Goal: Task Accomplishment & Management: Manage account settings

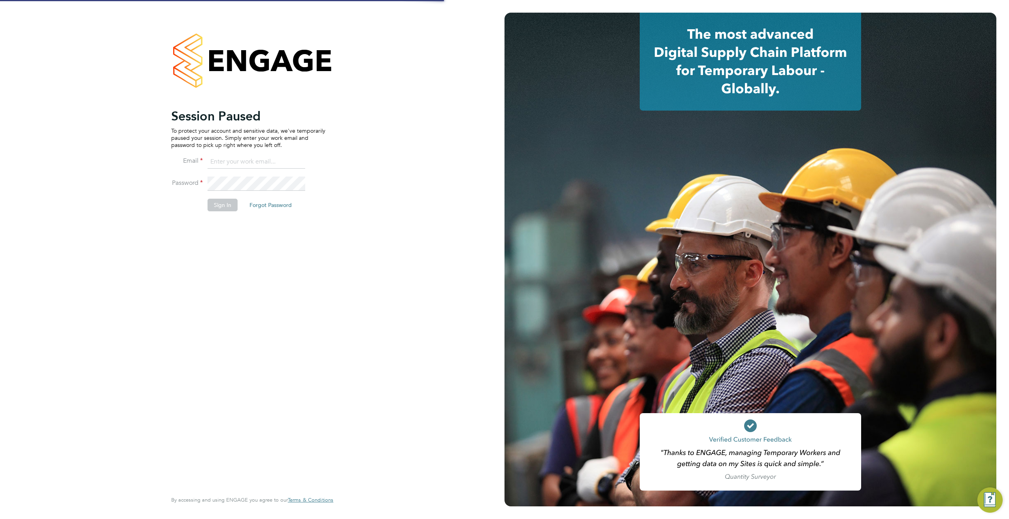
type input "jonathan@f-mead.com"
click at [206, 202] on li "Sign In Forgot Password" at bounding box center [248, 209] width 154 height 21
click at [215, 207] on button "Sign In" at bounding box center [222, 205] width 30 height 13
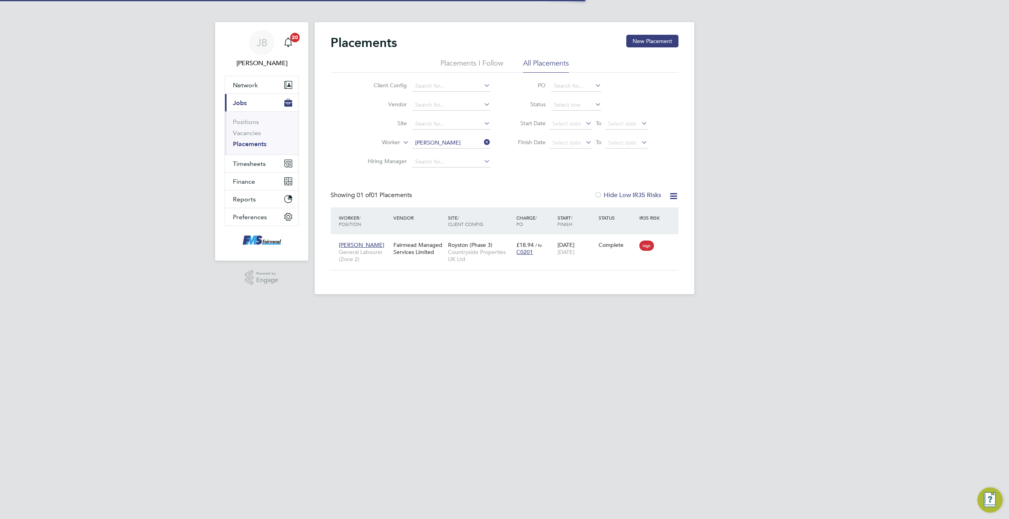
scroll to position [8, 37]
click at [253, 134] on link "Vacancies" at bounding box center [247, 133] width 28 height 8
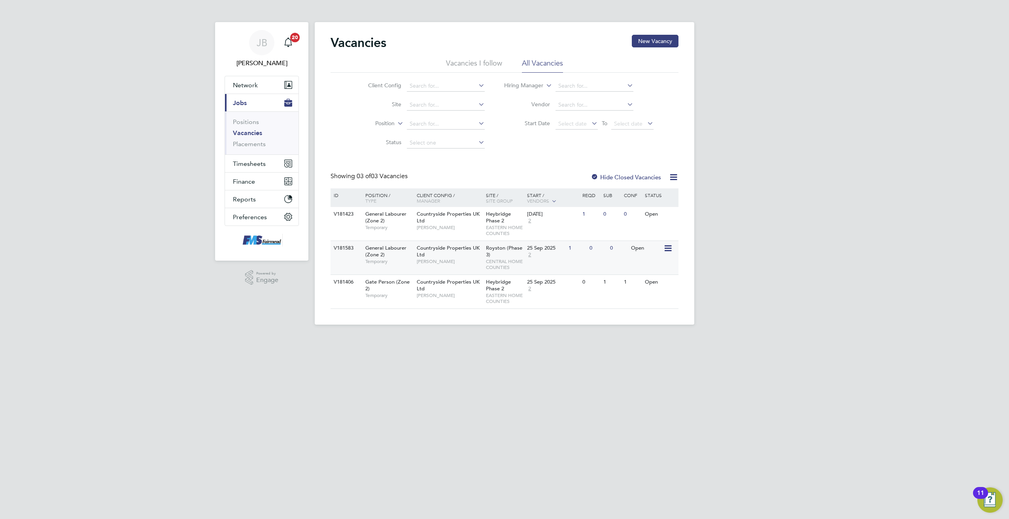
click at [669, 252] on icon at bounding box center [667, 248] width 8 height 9
click at [655, 268] on li "View Details" at bounding box center [649, 266] width 46 height 11
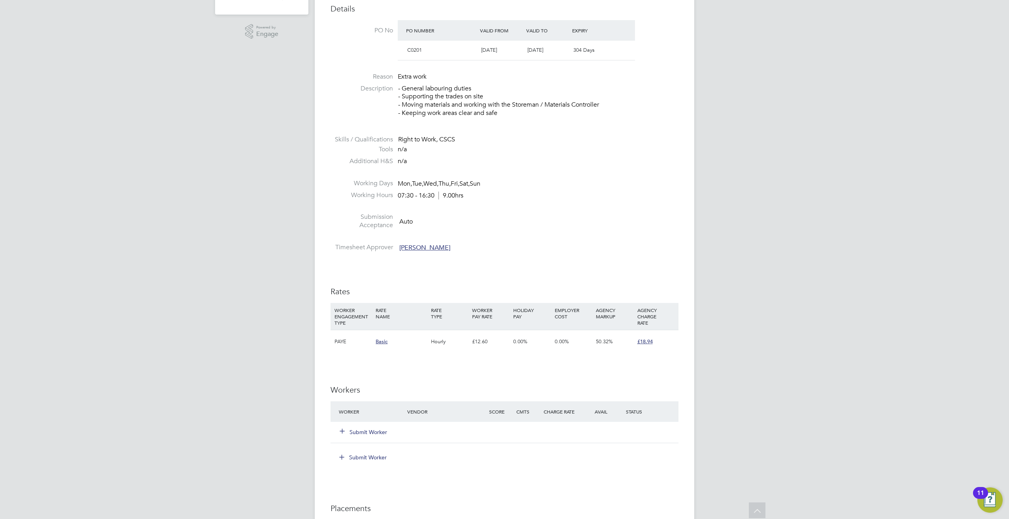
scroll to position [316, 0]
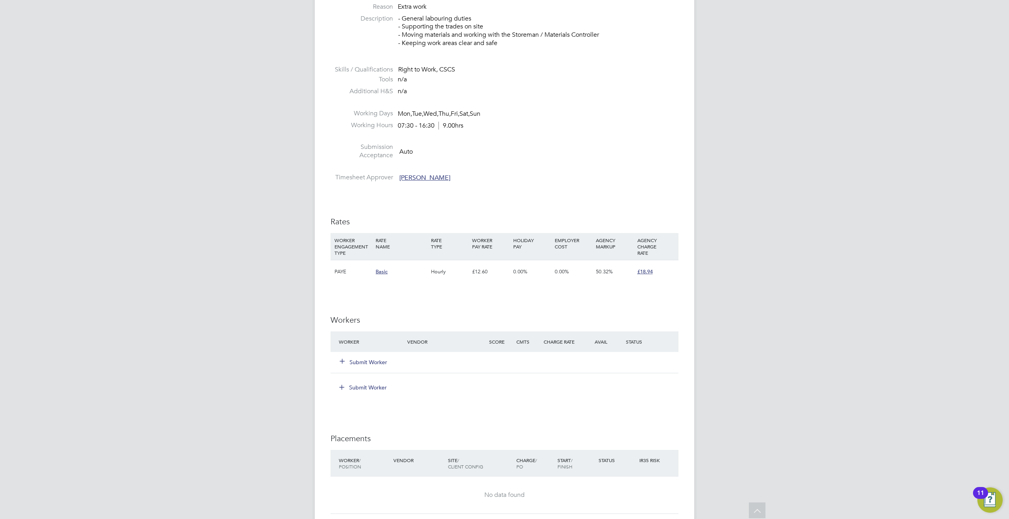
click at [363, 363] on button "Submit Worker" at bounding box center [363, 362] width 47 height 8
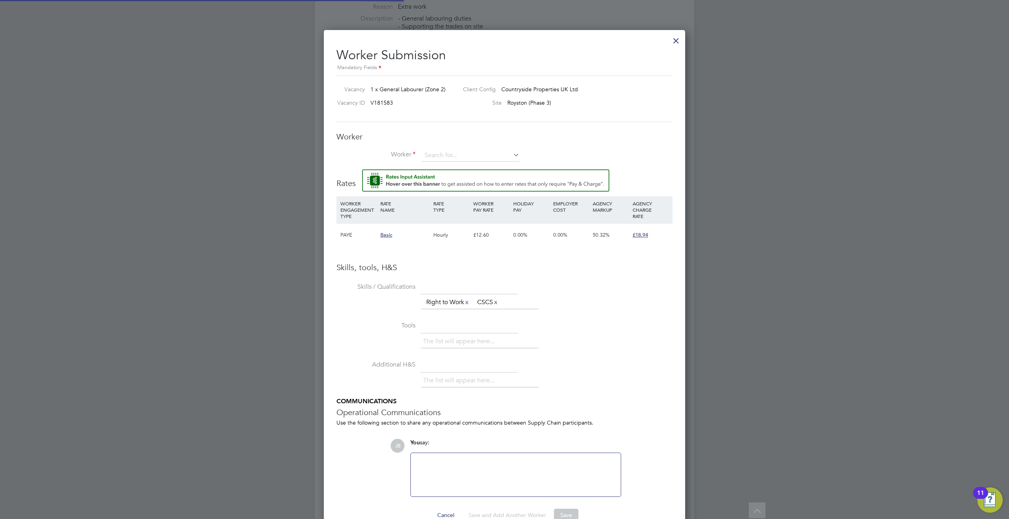
scroll to position [509, 362]
click at [450, 155] on input at bounding box center [471, 156] width 98 height 12
click at [467, 189] on li "Oliver Goldspring (4053)" at bounding box center [492, 188] width 142 height 11
type input "Oliver Goldspring (4053)"
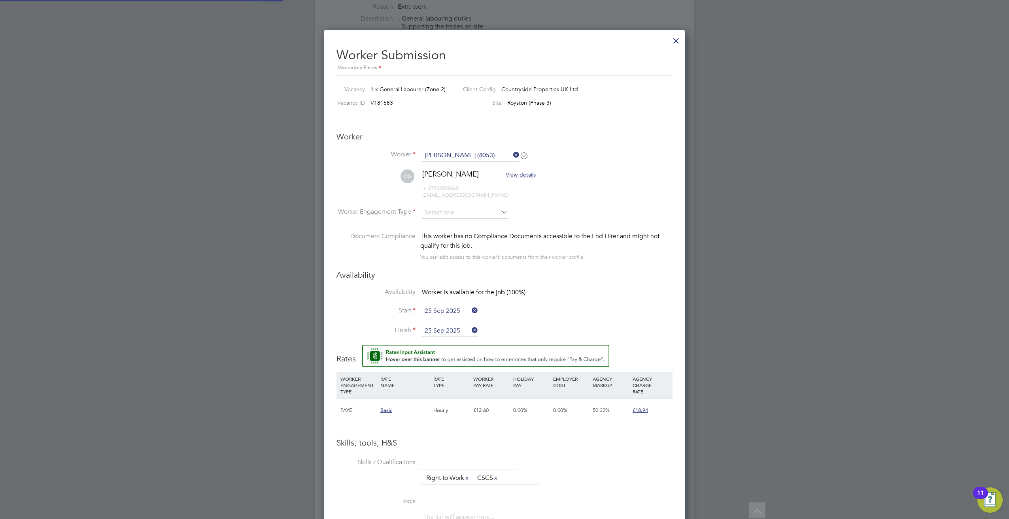
scroll to position [684, 362]
click at [500, 213] on icon at bounding box center [500, 212] width 0 height 11
click at [460, 230] on li "PAYE" at bounding box center [464, 234] width 87 height 10
type input "PAYE"
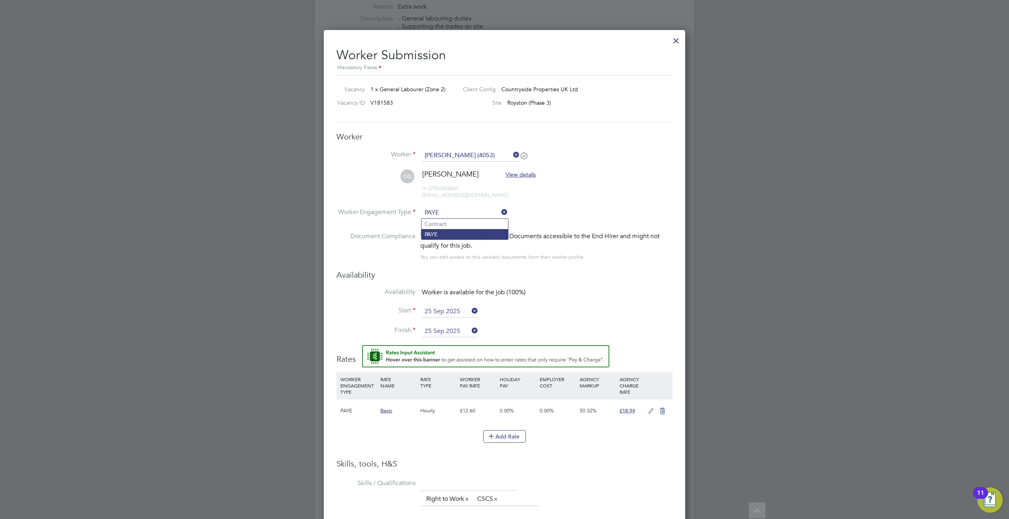
click at [479, 232] on li "PAYE" at bounding box center [464, 234] width 87 height 10
click at [586, 217] on li "Worker Engagement Type PAYE" at bounding box center [504, 219] width 336 height 25
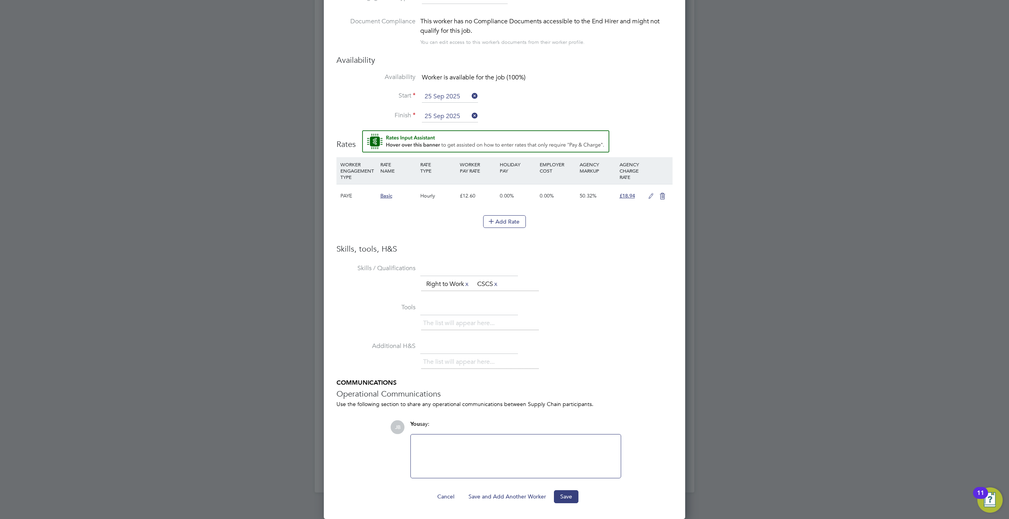
click at [508, 496] on button "Save and Add Another Worker" at bounding box center [507, 496] width 90 height 13
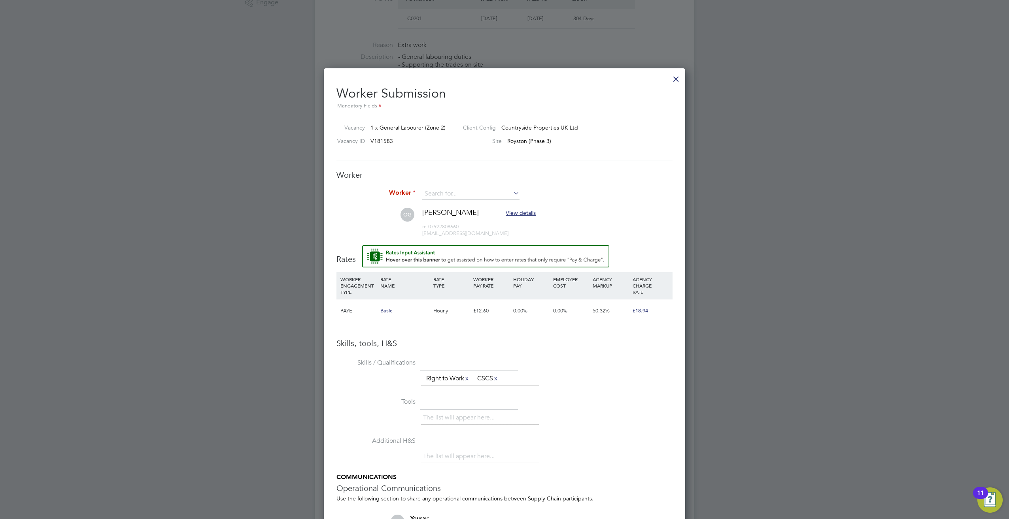
click at [511, 194] on icon at bounding box center [511, 193] width 0 height 11
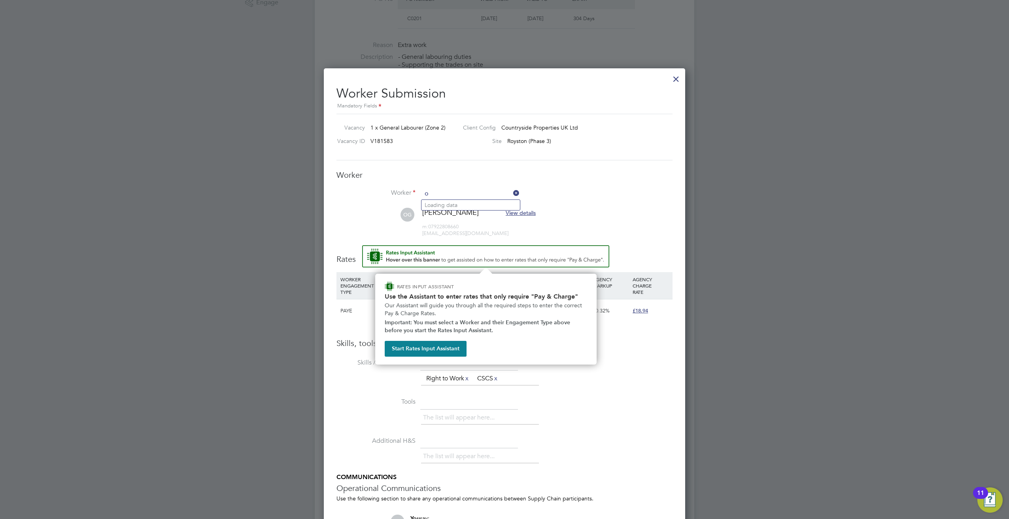
type input "ol"
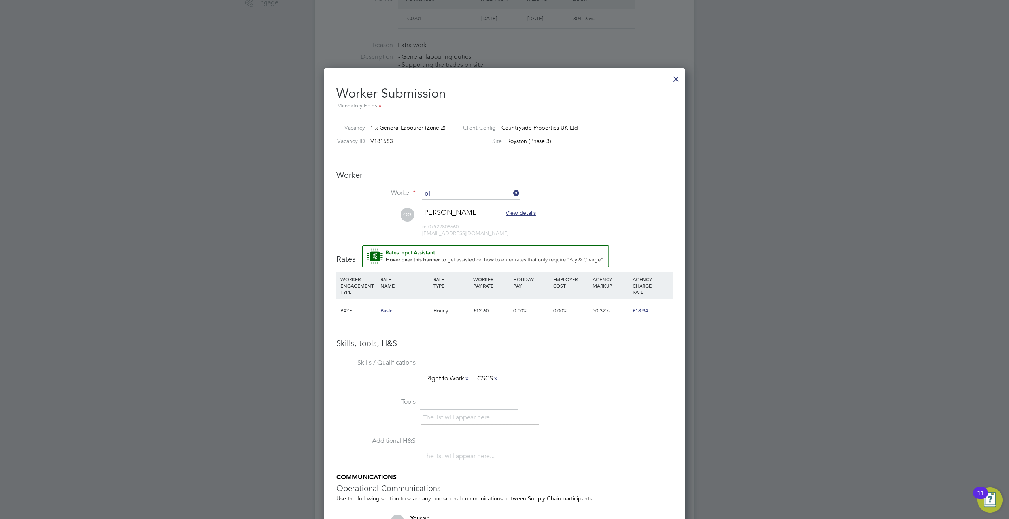
click at [511, 193] on icon at bounding box center [511, 193] width 0 height 11
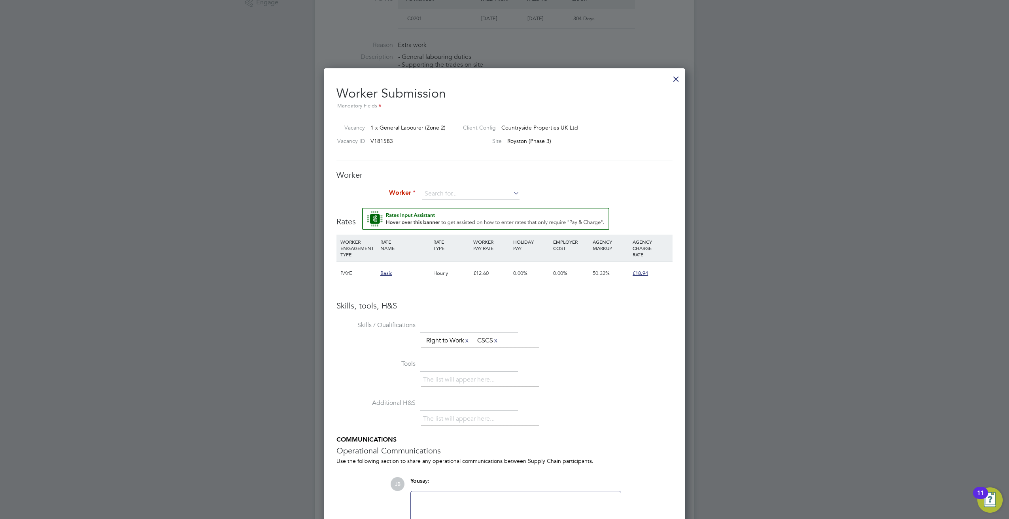
click at [572, 187] on div "Worker Worker Worker Engagement Type" at bounding box center [504, 189] width 336 height 38
click at [511, 192] on icon at bounding box center [511, 193] width 0 height 11
click at [498, 222] on li "Oliver Goldspring (4053)" at bounding box center [492, 226] width 142 height 11
type input "Oliver Goldspring (4053)"
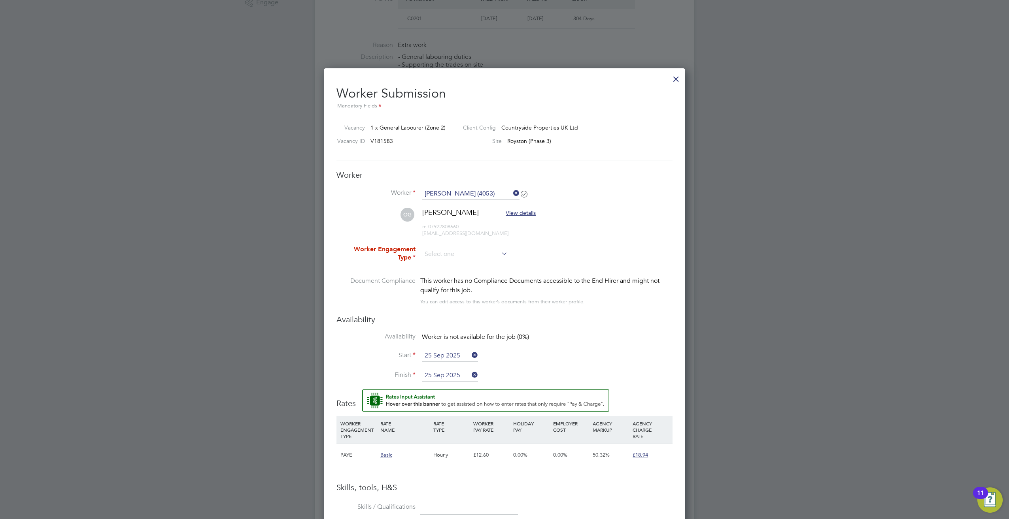
click at [500, 255] on icon at bounding box center [500, 253] width 0 height 11
click at [471, 276] on li "PAYE" at bounding box center [464, 276] width 87 height 10
type input "PAYE"
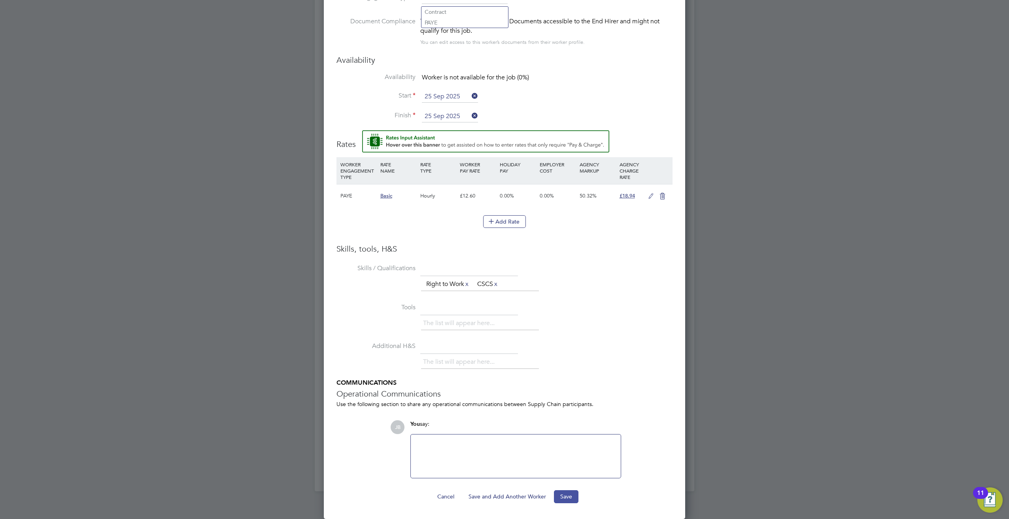
click at [566, 498] on button "Save" at bounding box center [566, 496] width 25 height 13
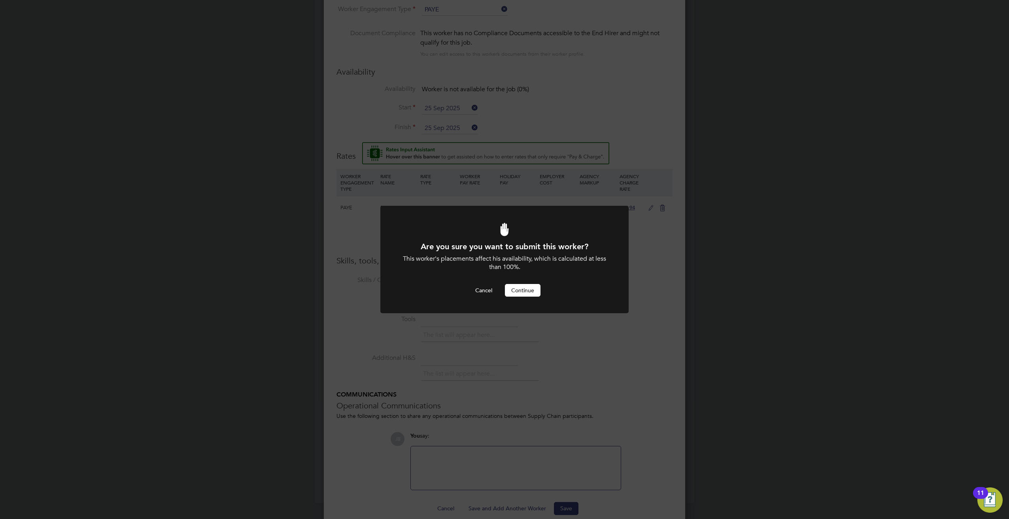
click at [523, 291] on button "Continue" at bounding box center [523, 290] width 36 height 13
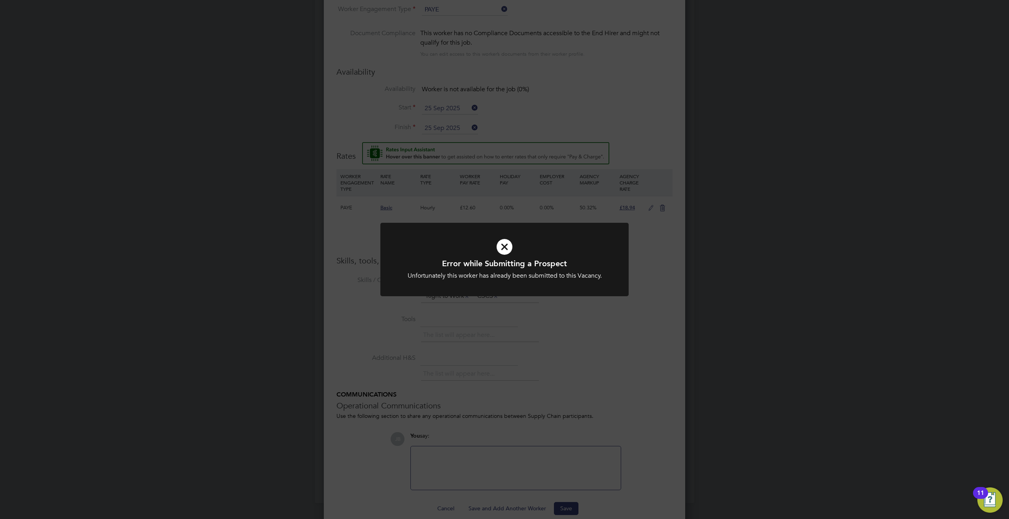
drag, startPoint x: 605, startPoint y: 366, endPoint x: 578, endPoint y: 295, distance: 75.9
click at [599, 343] on div "Error while Submitting a Prospect Unfortunately this worker has already been su…" at bounding box center [504, 259] width 1009 height 519
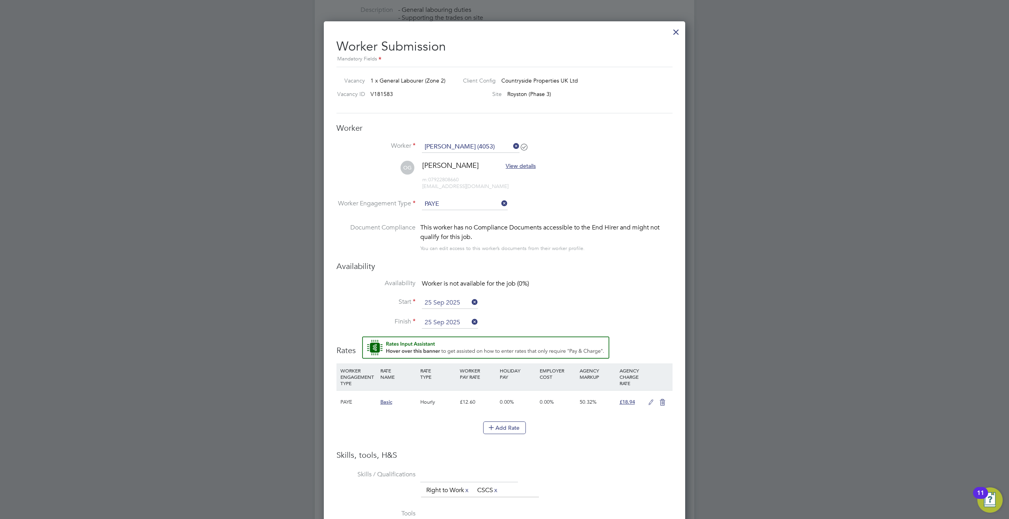
scroll to position [322, 0]
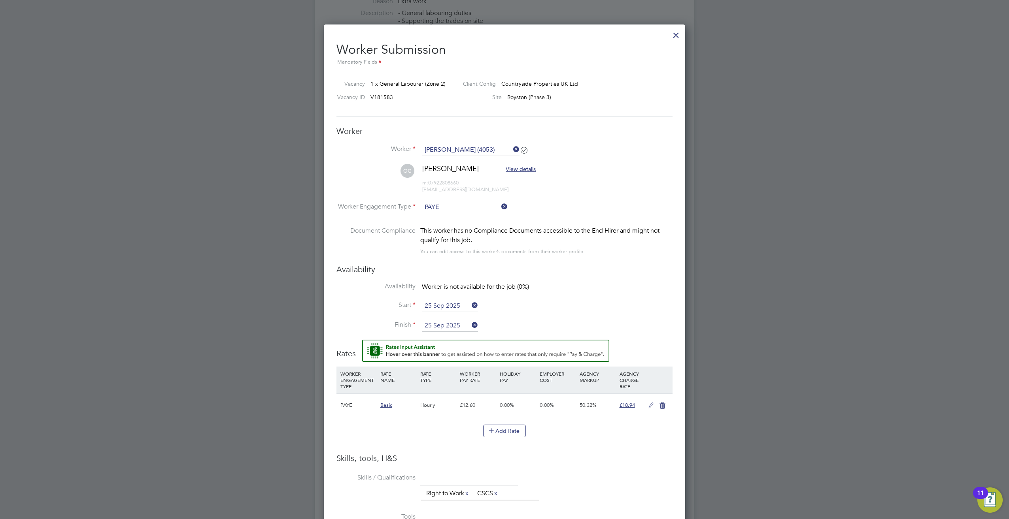
click at [511, 153] on icon at bounding box center [511, 149] width 0 height 11
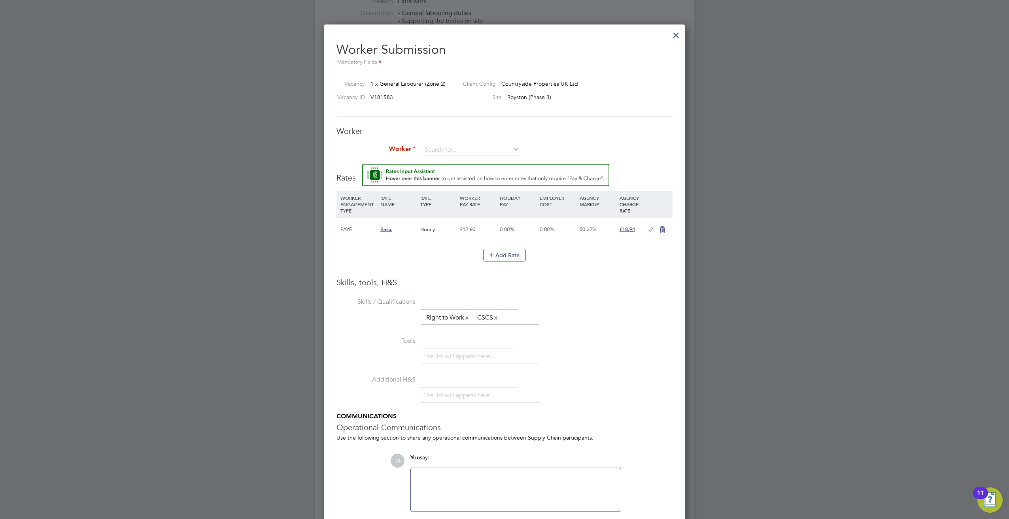
click at [564, 152] on li "Worker" at bounding box center [504, 154] width 336 height 20
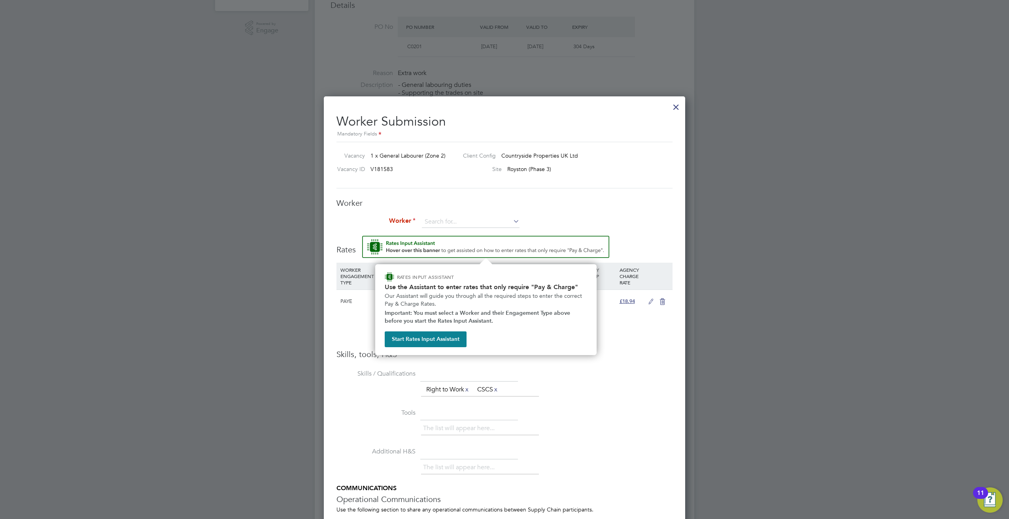
scroll to position [199, 0]
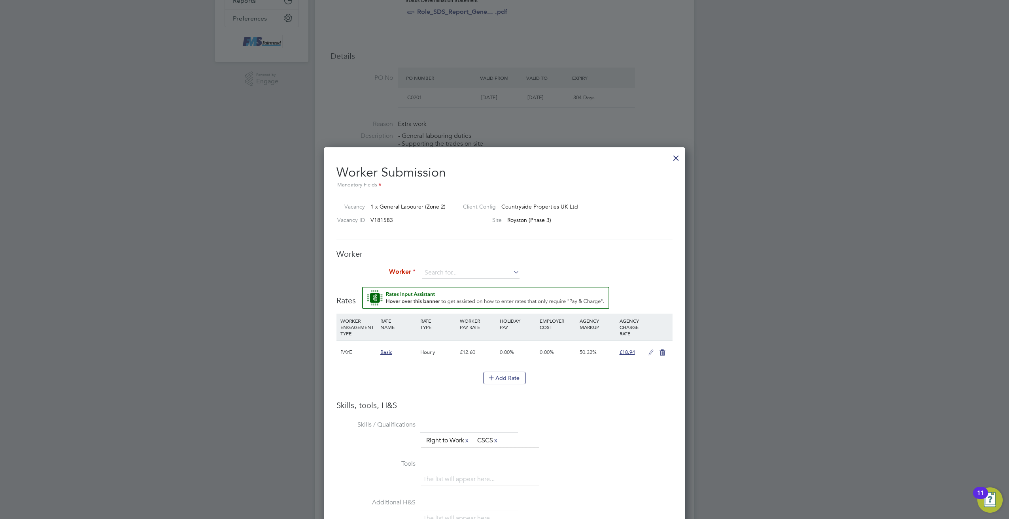
click at [511, 269] on icon at bounding box center [511, 272] width 0 height 11
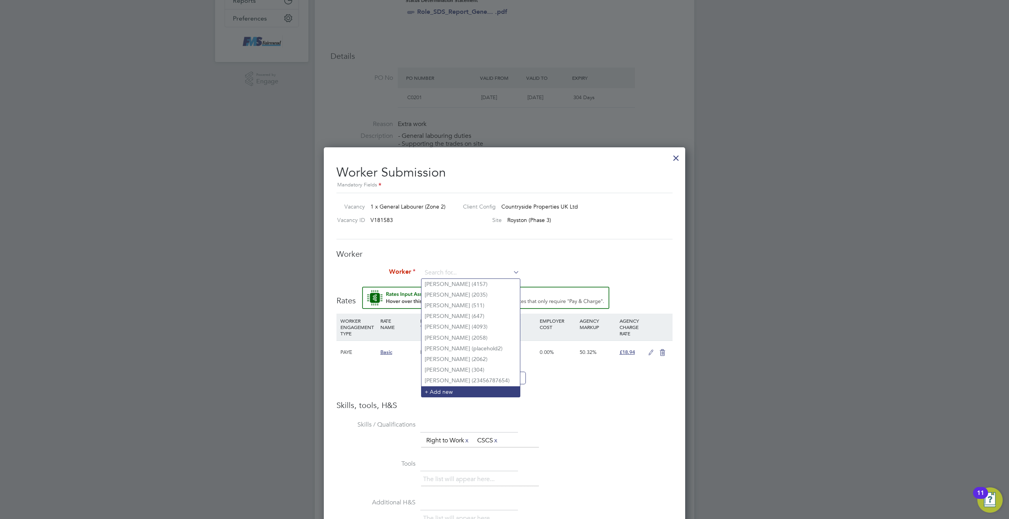
click at [503, 387] on li "+ Add new" at bounding box center [470, 392] width 98 height 11
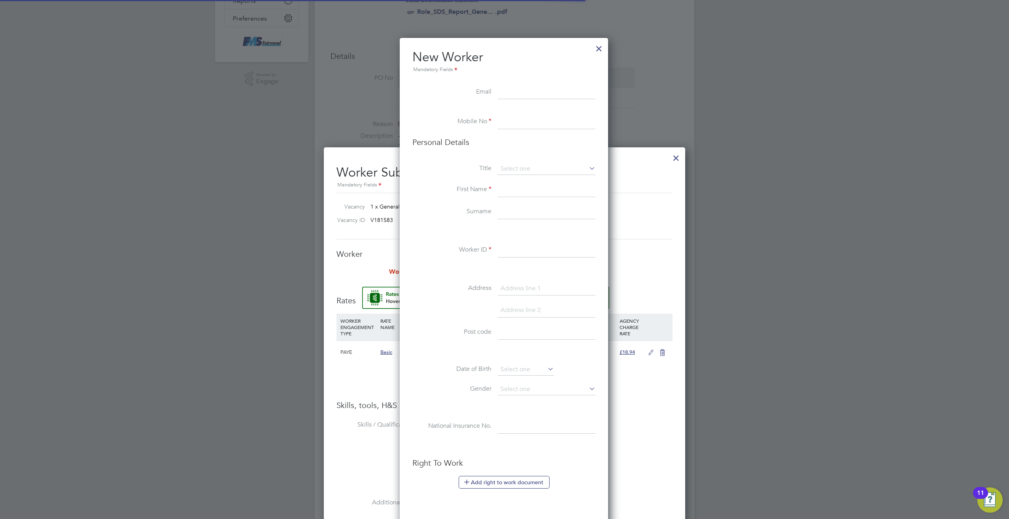
scroll to position [669, 209]
click at [601, 49] on div at bounding box center [599, 47] width 14 height 14
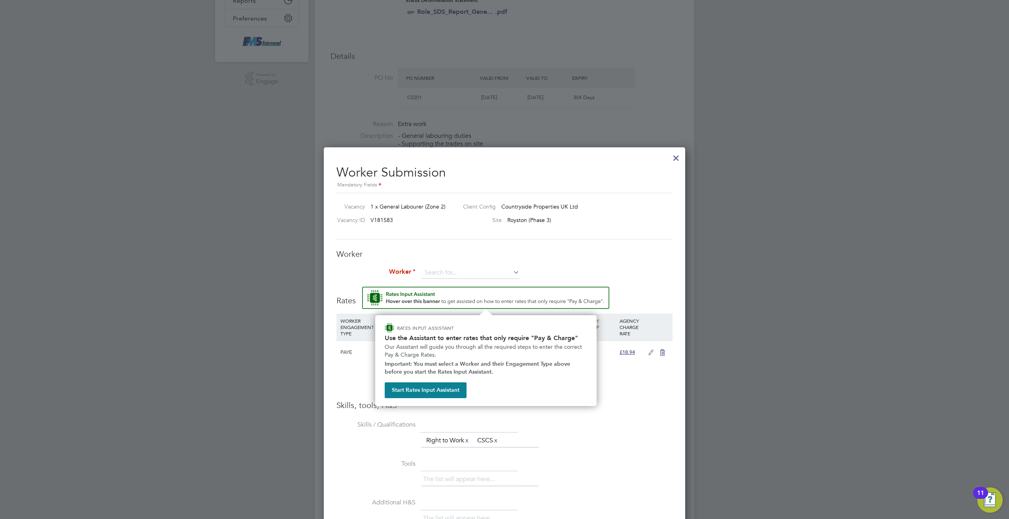
click at [547, 306] on img "Rate Assistant" at bounding box center [485, 298] width 247 height 22
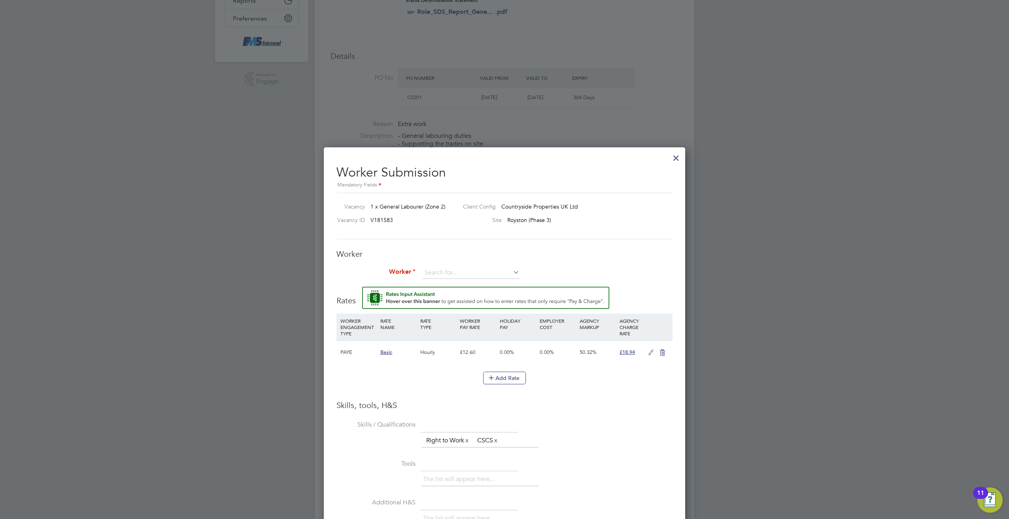
click at [426, 302] on img "Rate Assistant" at bounding box center [485, 298] width 247 height 22
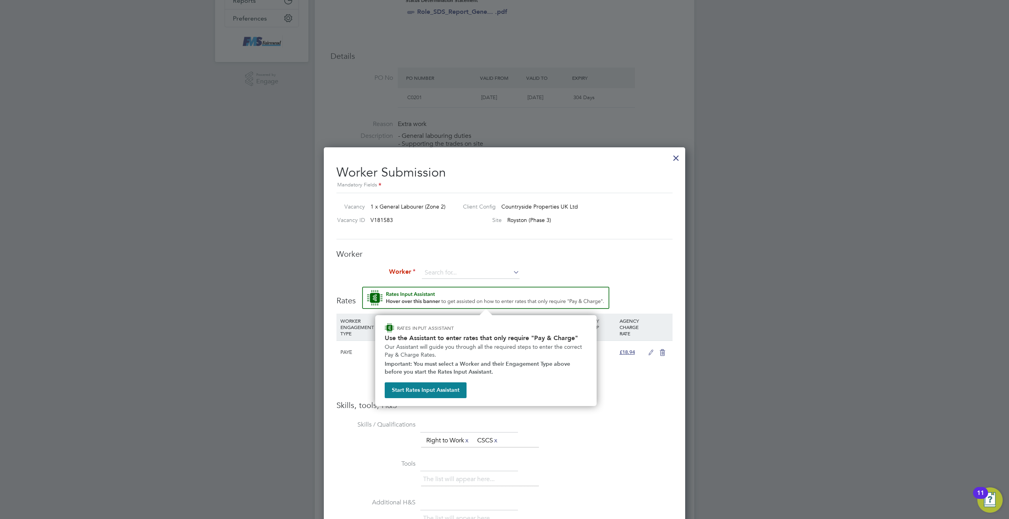
click at [697, 260] on div at bounding box center [504, 259] width 1009 height 519
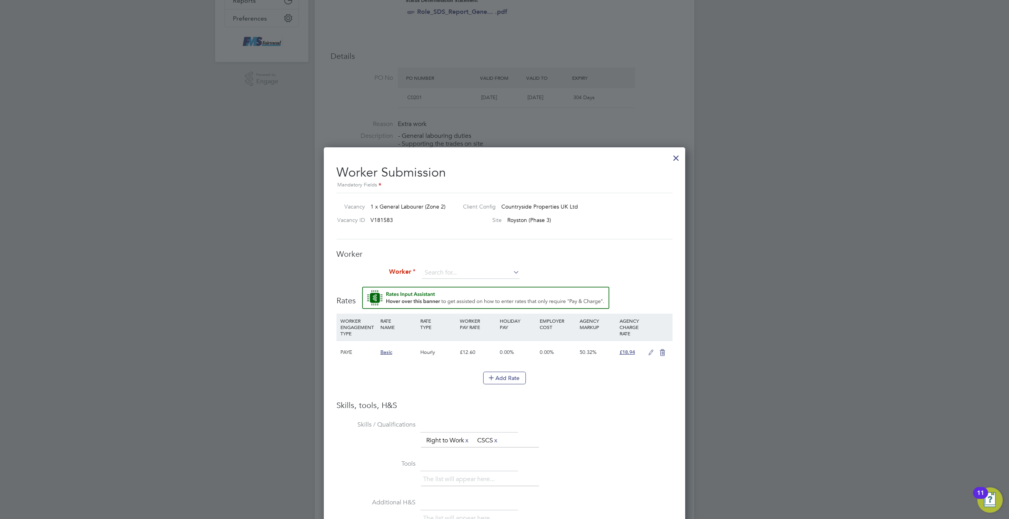
drag, startPoint x: 626, startPoint y: 238, endPoint x: 634, endPoint y: 226, distance: 14.0
click at [626, 238] on div "Vacancy 1 x General Labourer (Zone 2) Client Config Countryside Properties UK L…" at bounding box center [504, 216] width 336 height 47
click at [442, 273] on input at bounding box center [471, 273] width 98 height 12
drag, startPoint x: 573, startPoint y: 264, endPoint x: 594, endPoint y: 241, distance: 29.9
click at [582, 255] on div "Worker Worker Worker Engagement Type PAYE" at bounding box center [504, 268] width 336 height 38
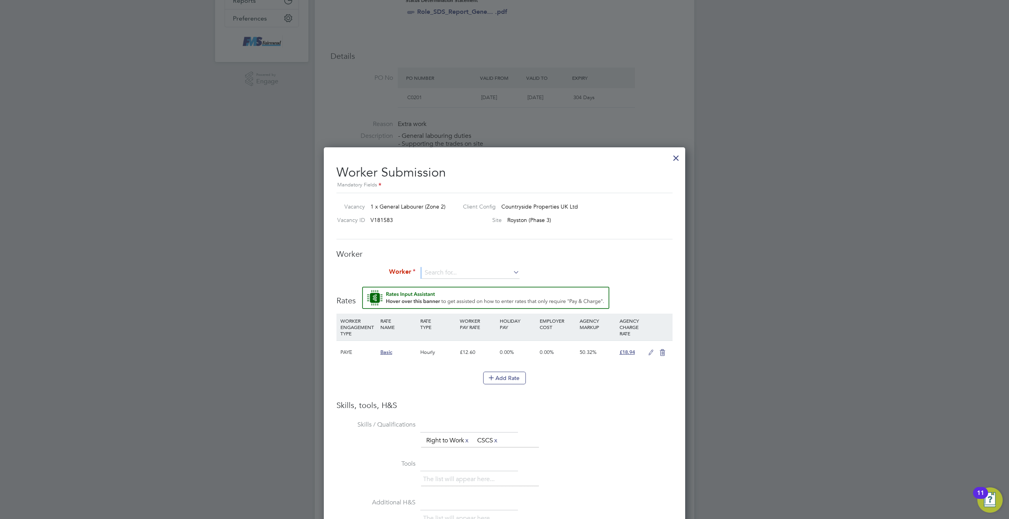
click at [674, 154] on div at bounding box center [676, 156] width 14 height 14
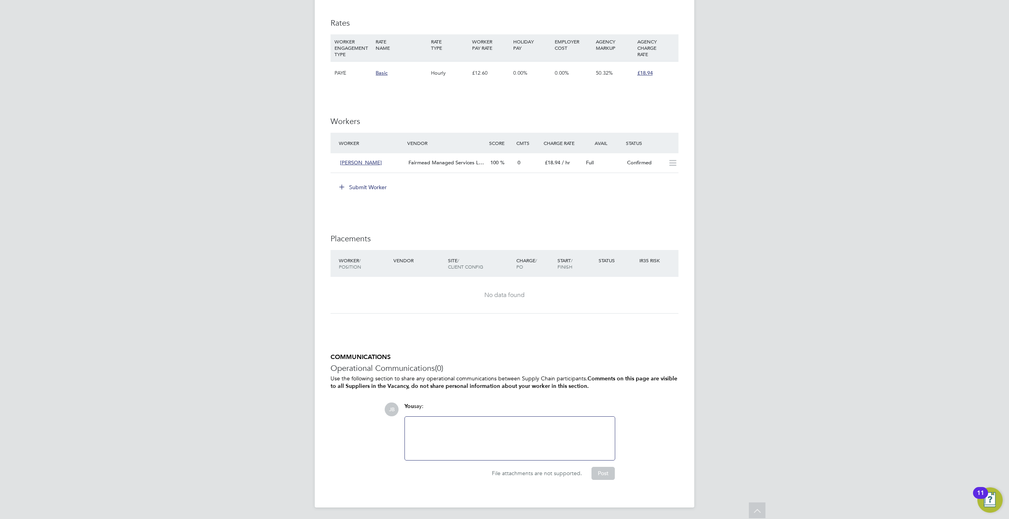
scroll to position [357, 0]
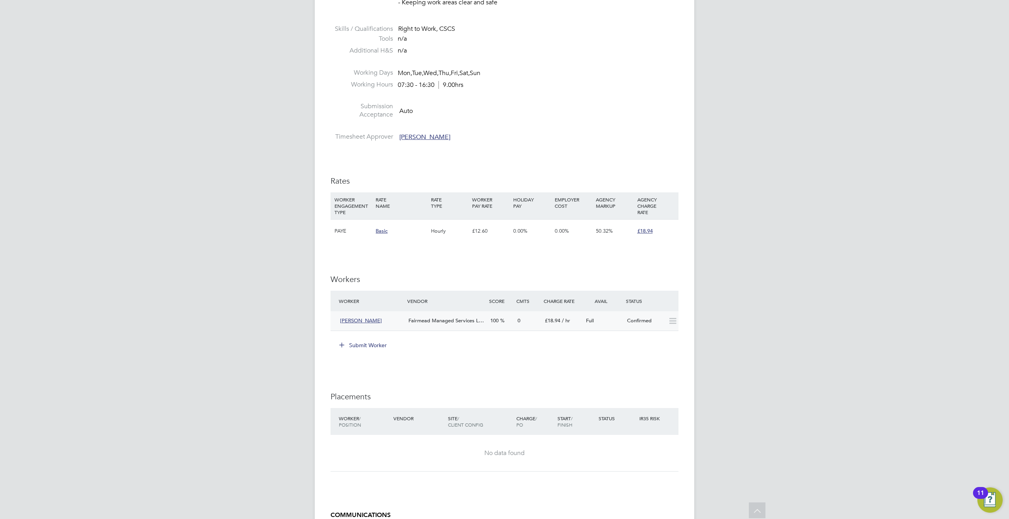
click at [669, 321] on icon at bounding box center [672, 321] width 10 height 6
click at [644, 321] on div "Confirmed" at bounding box center [644, 321] width 41 height 13
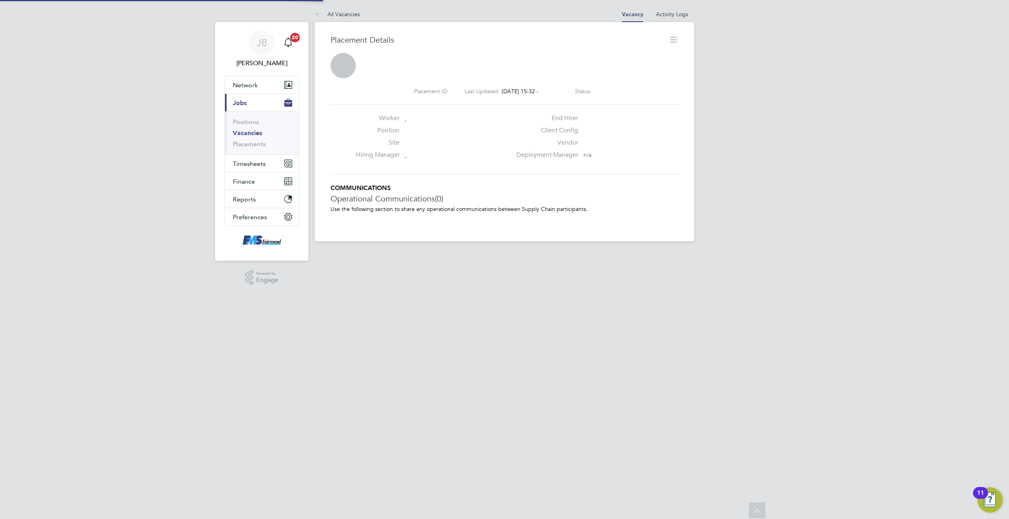
scroll to position [4, 4]
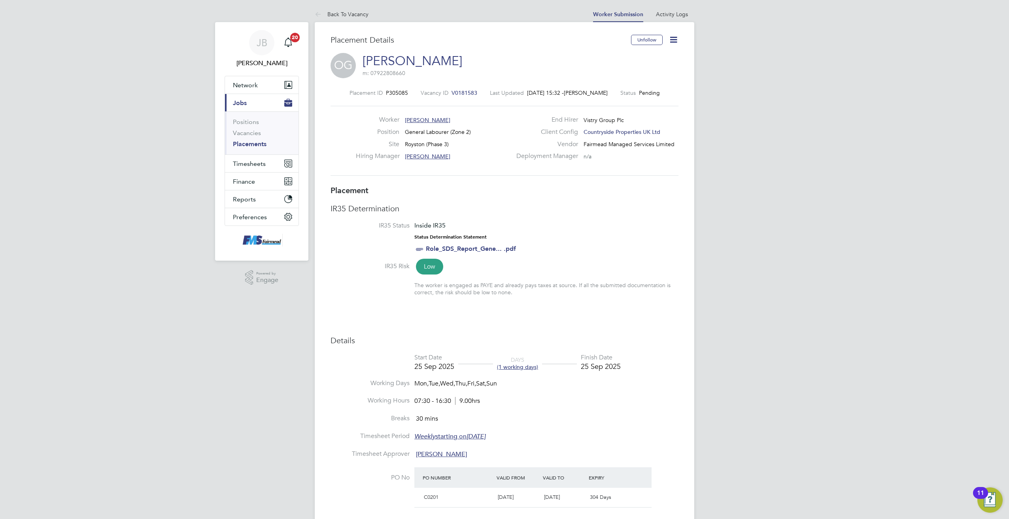
click at [670, 41] on icon at bounding box center [673, 40] width 10 height 10
click at [629, 86] on li "Start" at bounding box center [647, 84] width 58 height 11
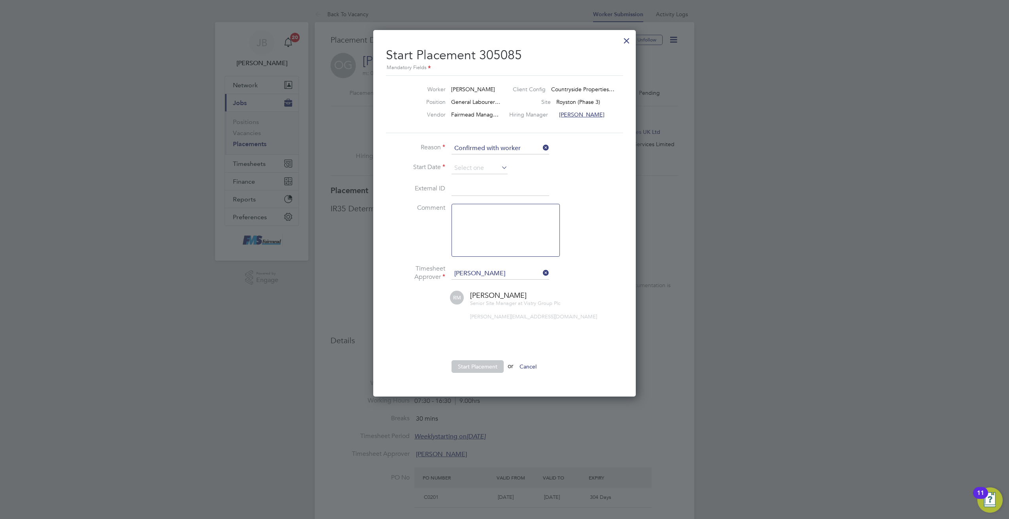
click at [500, 168] on icon at bounding box center [500, 167] width 0 height 11
click at [511, 224] on span "25" at bounding box center [509, 220] width 15 height 15
type input "25 Sep 2025"
click at [484, 366] on button "Start Placement" at bounding box center [477, 366] width 52 height 13
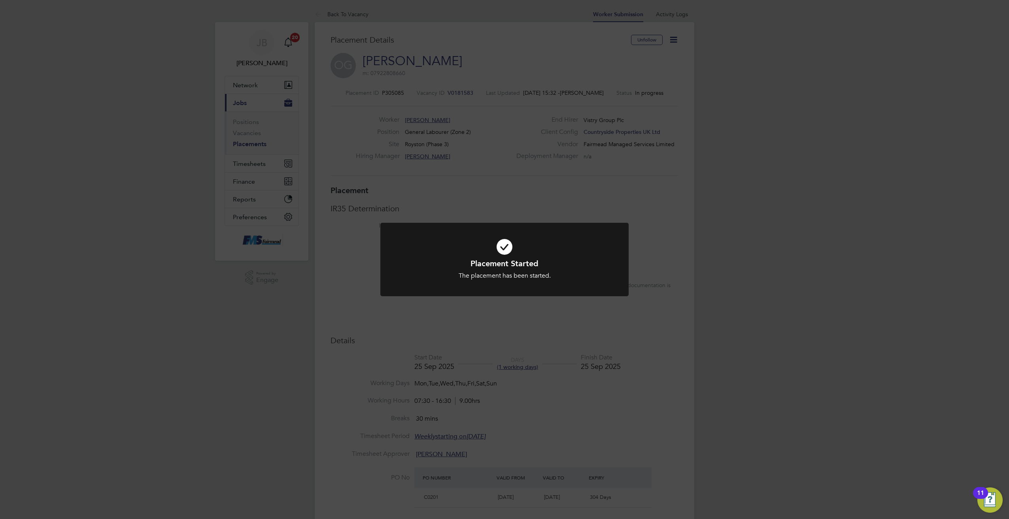
click at [564, 201] on div "Placement Started The placement has been started. Cancel Okay" at bounding box center [504, 259] width 1009 height 519
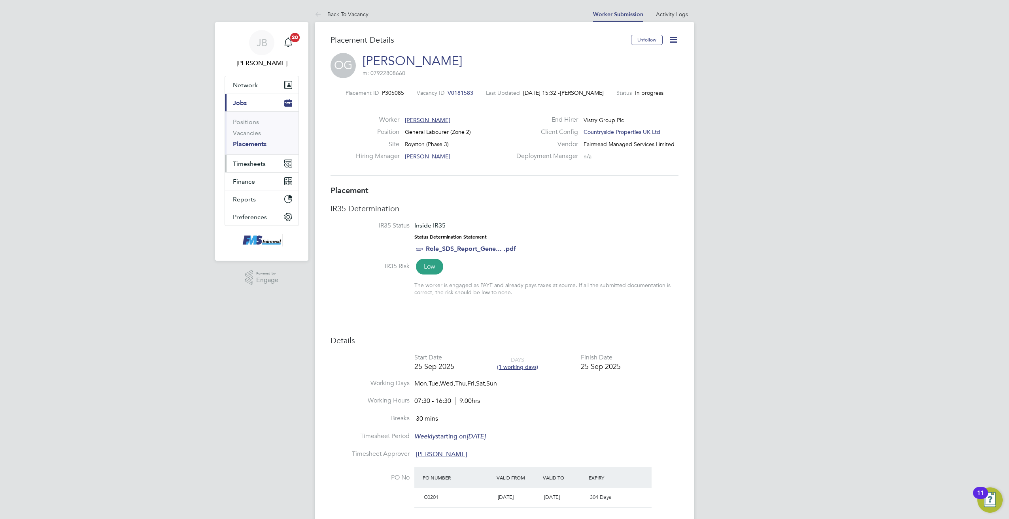
click at [256, 165] on span "Timesheets" at bounding box center [249, 164] width 33 height 8
click at [251, 161] on span "Timesheets" at bounding box center [249, 164] width 33 height 8
click at [255, 145] on li "Timesheets" at bounding box center [262, 141] width 59 height 11
click at [255, 142] on link "Timesheets" at bounding box center [249, 140] width 33 height 8
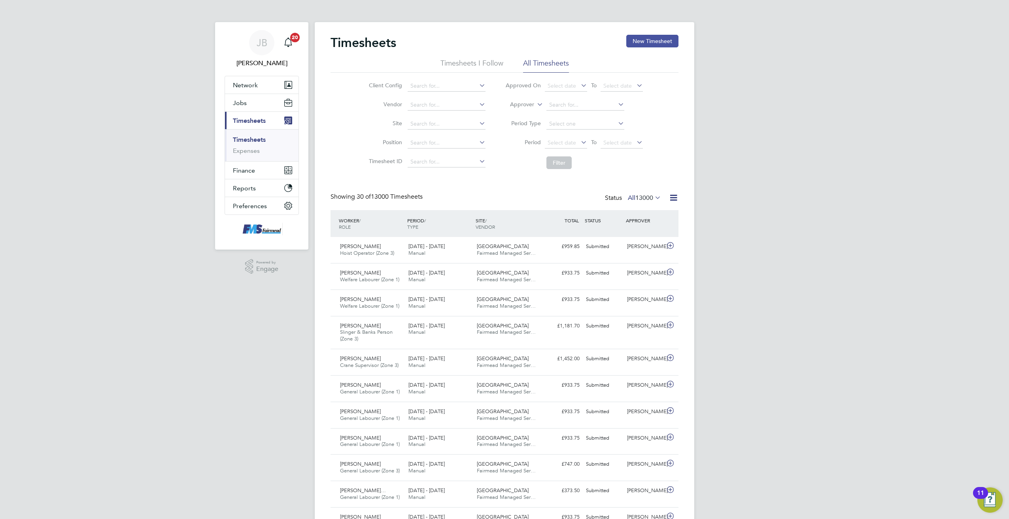
click at [658, 44] on button "New Timesheet" at bounding box center [652, 41] width 52 height 13
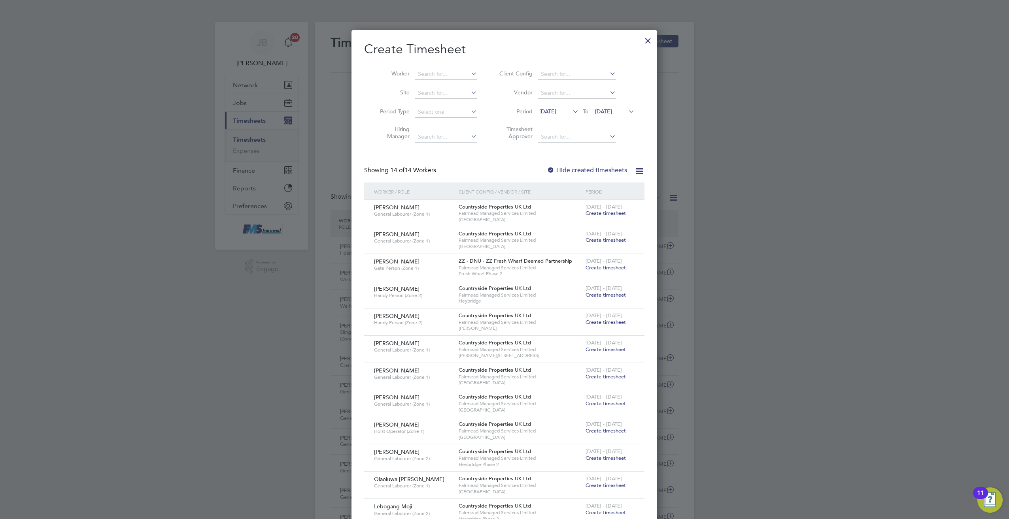
click at [571, 109] on icon at bounding box center [571, 111] width 0 height 11
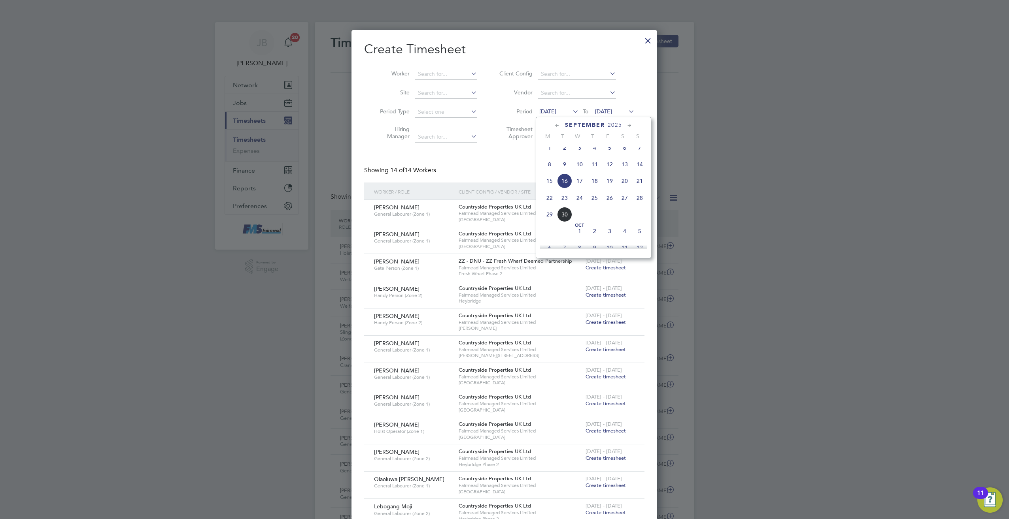
click at [558, 204] on span "23" at bounding box center [564, 197] width 15 height 15
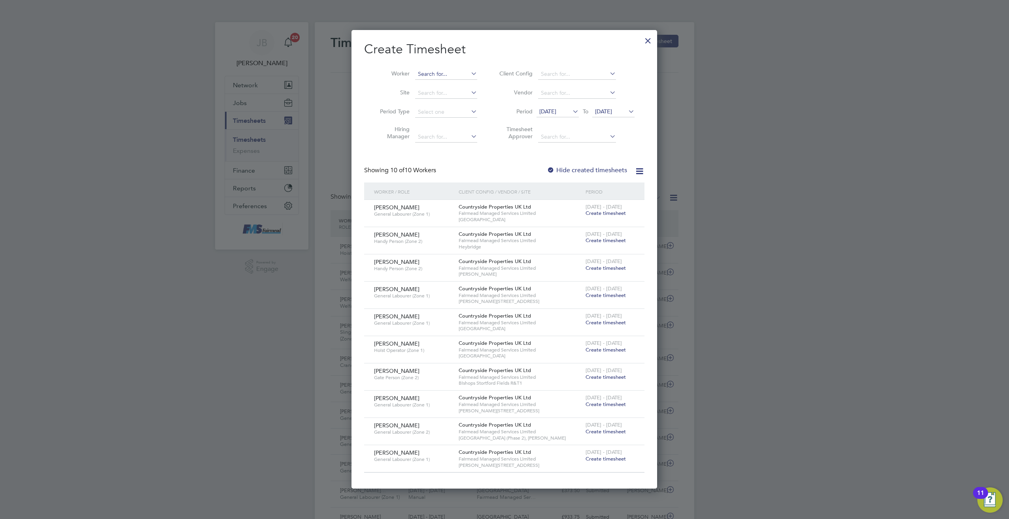
click at [434, 73] on input at bounding box center [446, 74] width 62 height 11
click at [440, 102] on li "Oliver Goldspring" at bounding box center [464, 106] width 98 height 11
type input "Oliver Goldspring"
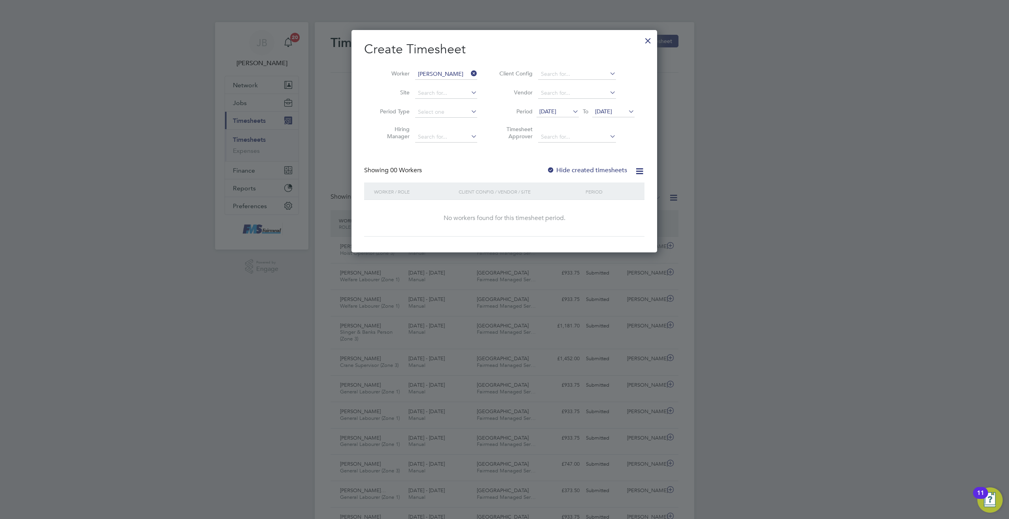
click at [647, 38] on div at bounding box center [648, 39] width 14 height 14
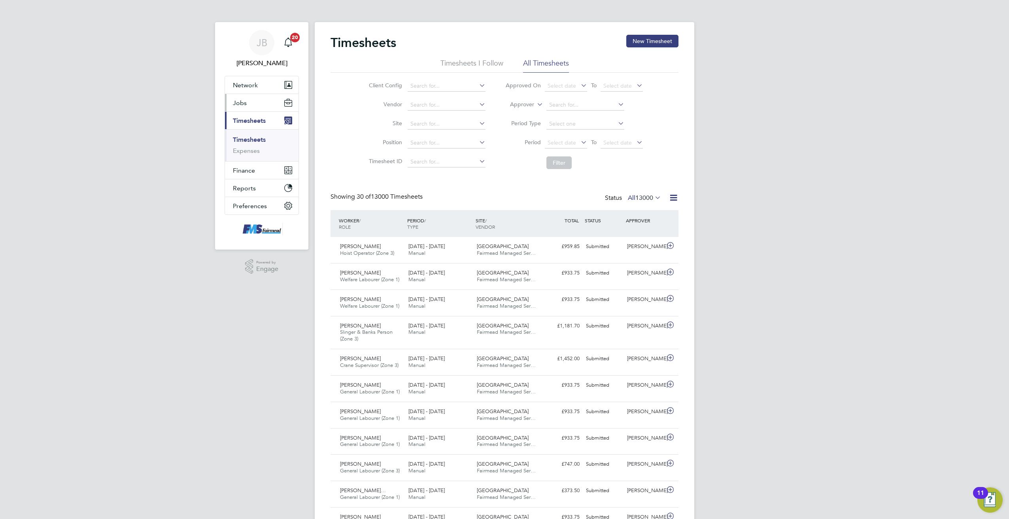
click at [243, 101] on span "Jobs" at bounding box center [240, 103] width 14 height 8
click at [257, 147] on link "Placements" at bounding box center [249, 144] width 33 height 8
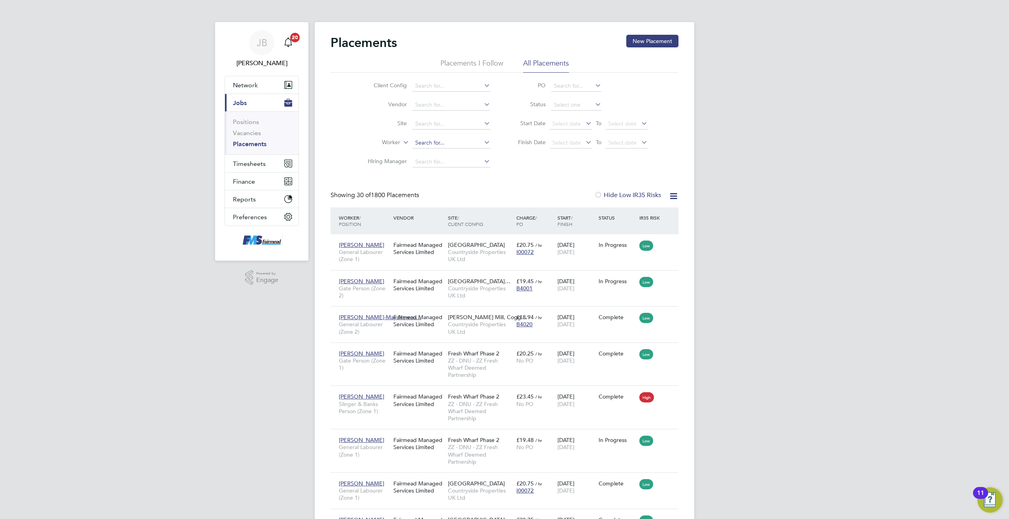
click at [424, 147] on input at bounding box center [451, 143] width 78 height 11
click at [464, 175] on li "Oliver Goldspring" at bounding box center [461, 175] width 98 height 11
type input "Oliver Goldspring"
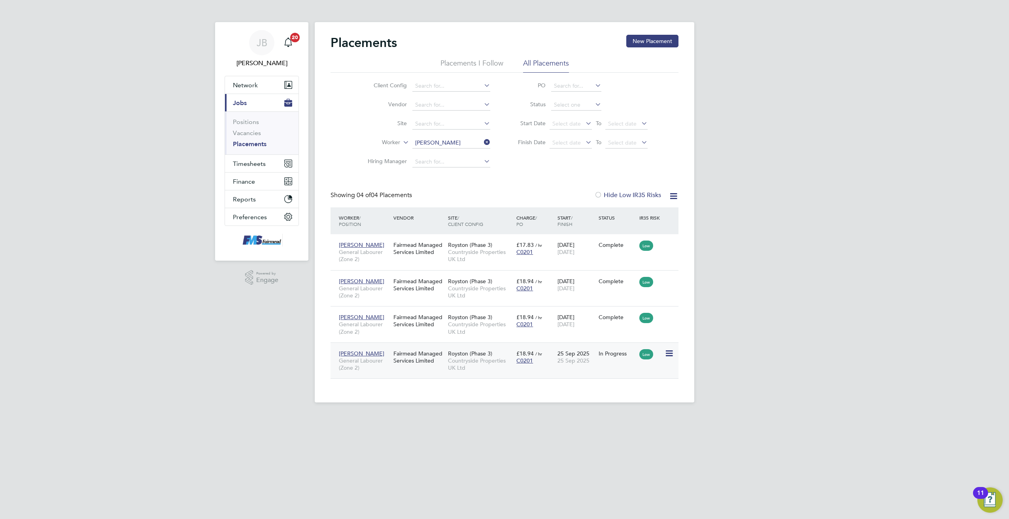
click at [667, 352] on icon at bounding box center [668, 353] width 8 height 9
drag, startPoint x: 250, startPoint y: 162, endPoint x: 260, endPoint y: 162, distance: 9.5
click at [251, 163] on span "Timesheets" at bounding box center [249, 164] width 33 height 8
click at [256, 142] on link "Timesheets" at bounding box center [249, 140] width 33 height 8
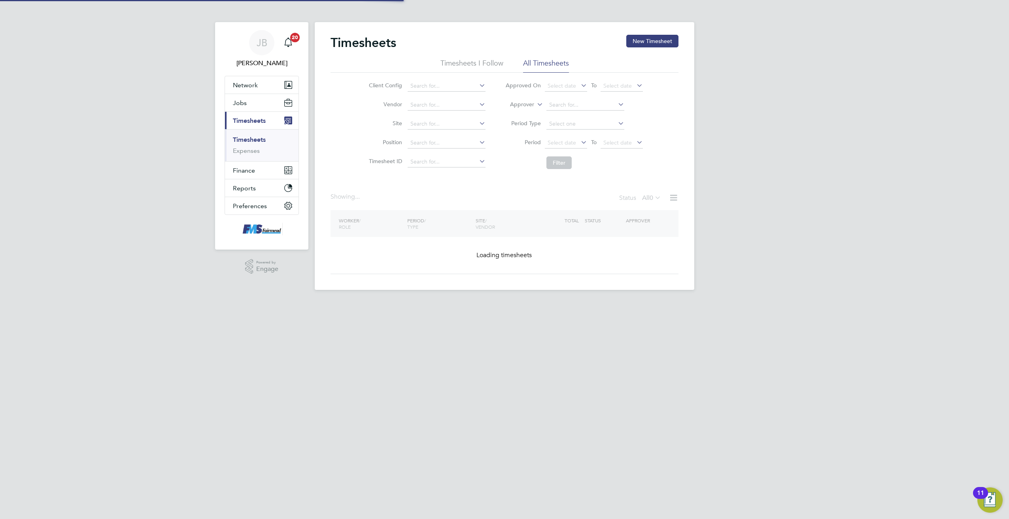
click at [658, 45] on button "New Timesheet" at bounding box center [652, 41] width 52 height 13
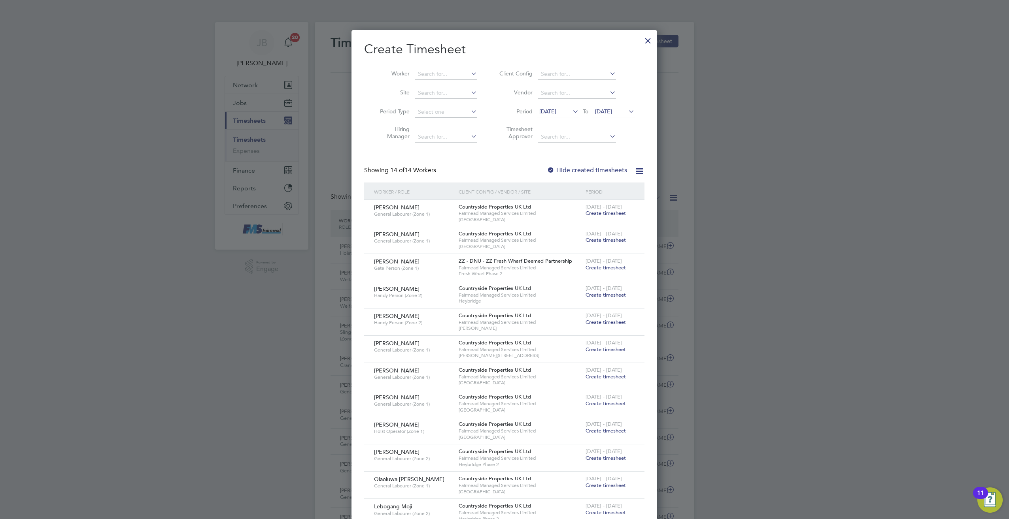
click at [571, 113] on icon at bounding box center [571, 111] width 0 height 11
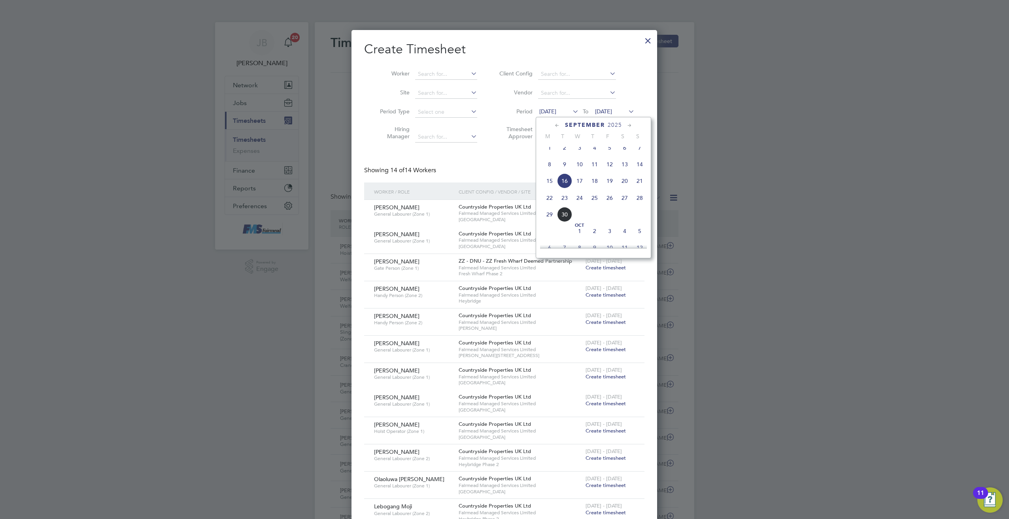
click at [553, 204] on span "22" at bounding box center [549, 197] width 15 height 15
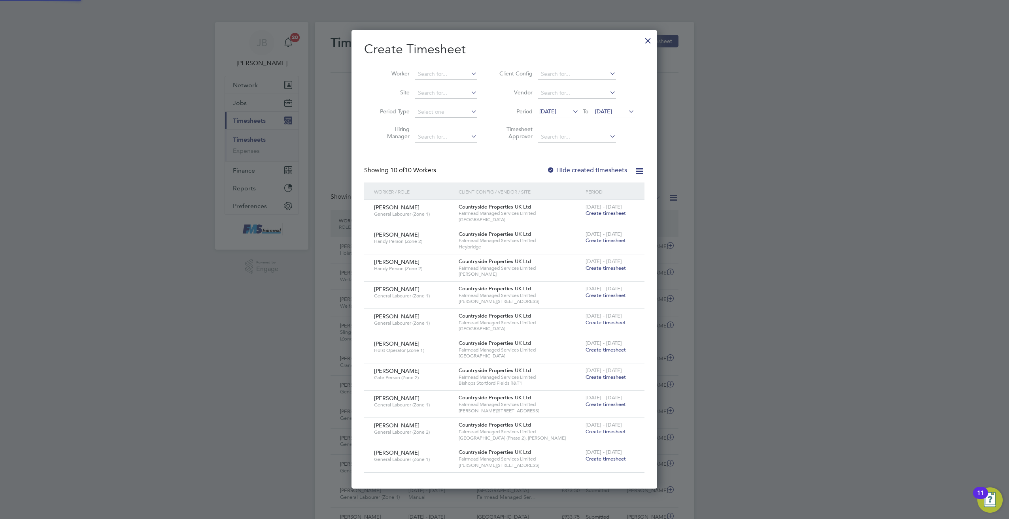
click at [626, 108] on icon at bounding box center [626, 111] width 0 height 11
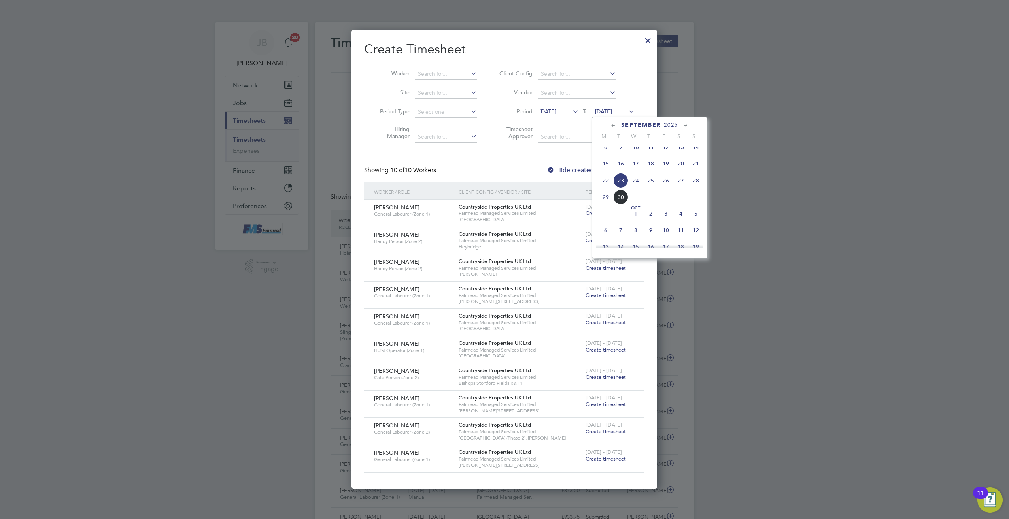
click at [651, 188] on span "25" at bounding box center [650, 180] width 15 height 15
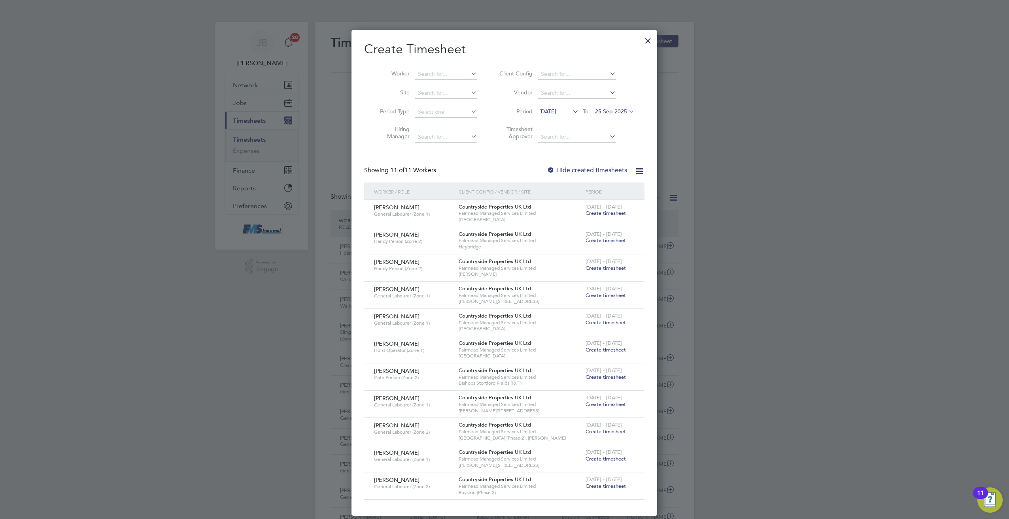
click at [597, 486] on span "Create timesheet" at bounding box center [605, 486] width 40 height 7
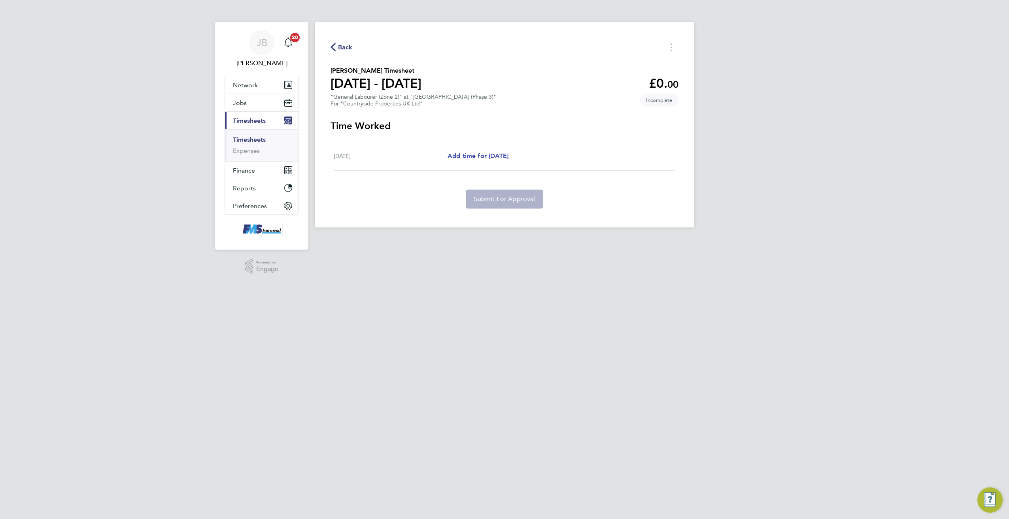
click at [485, 156] on span "Add time for Thu 25 Sep" at bounding box center [477, 156] width 61 height 8
select select "30"
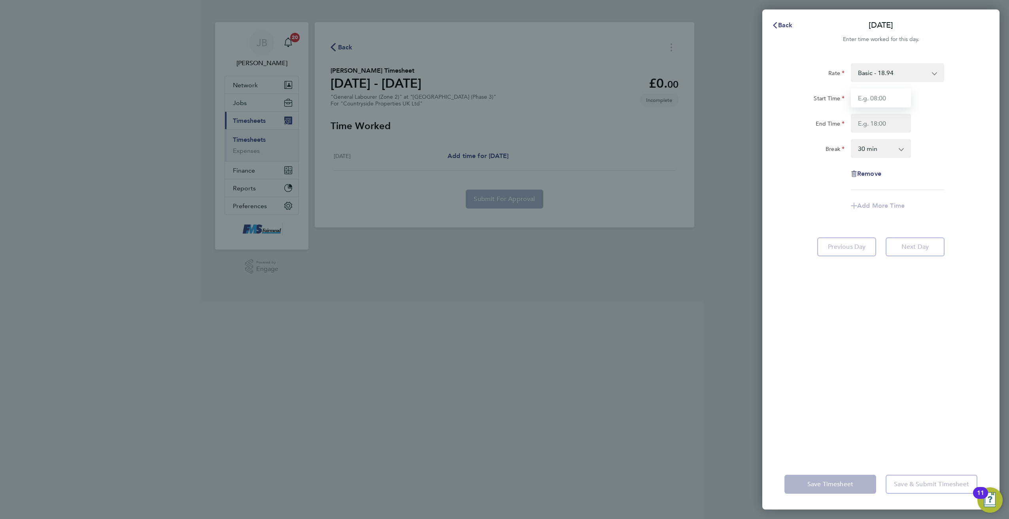
click at [875, 93] on input "Start Time" at bounding box center [880, 98] width 60 height 19
type input "07:30"
click at [886, 115] on input "End Time" at bounding box center [880, 123] width 60 height 19
type input "17:00"
click at [946, 116] on div "End Time 17:00" at bounding box center [880, 123] width 199 height 19
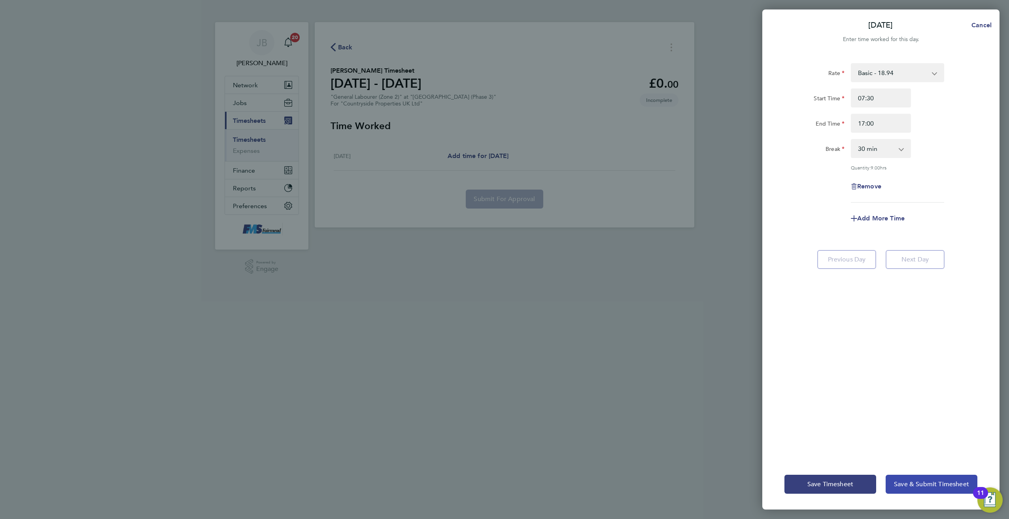
click at [911, 485] on span "Save & Submit Timesheet" at bounding box center [931, 485] width 75 height 8
